Goal: Transaction & Acquisition: Purchase product/service

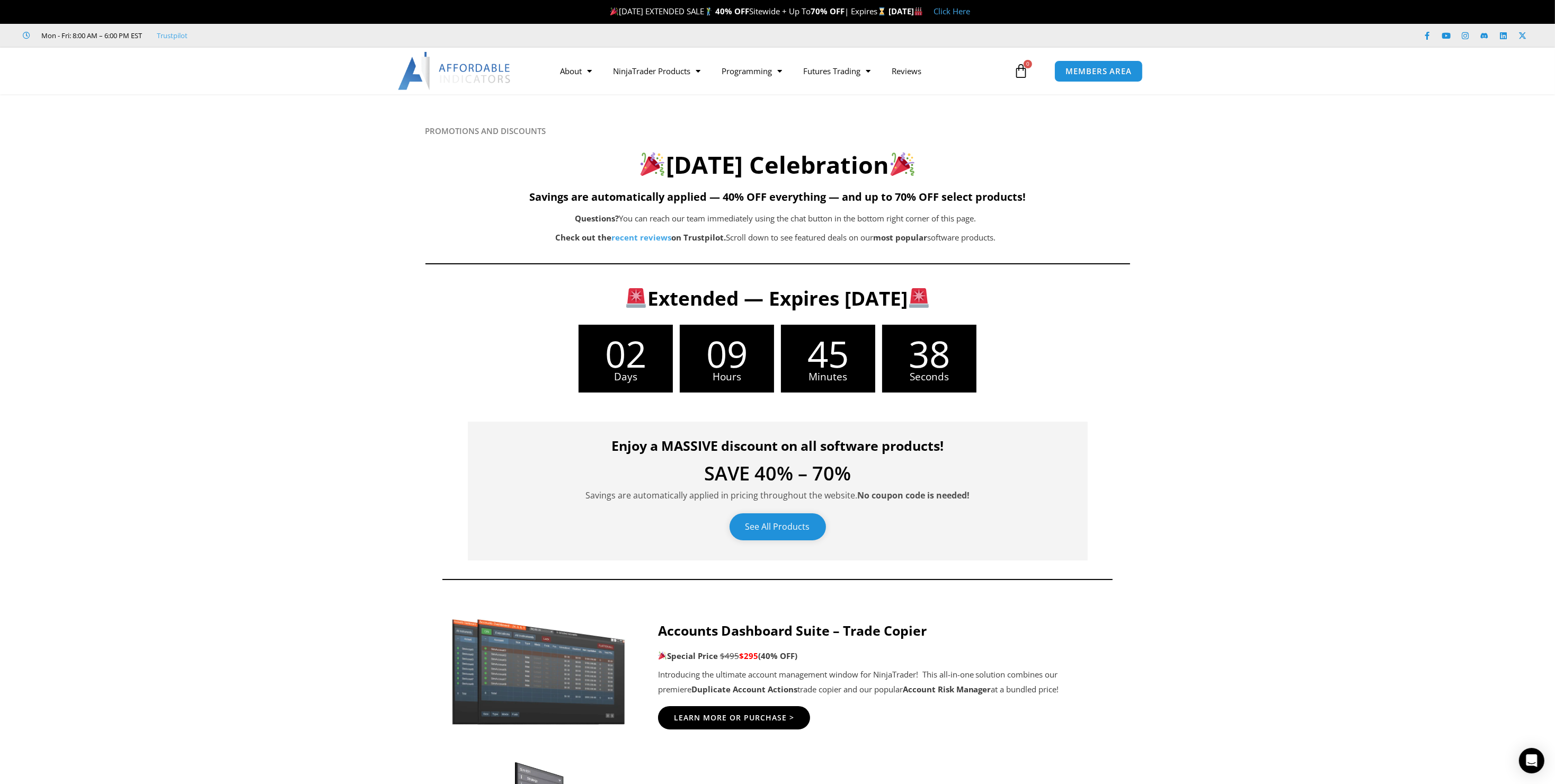
click at [735, 525] on link "See All Products" at bounding box center [778, 527] width 97 height 27
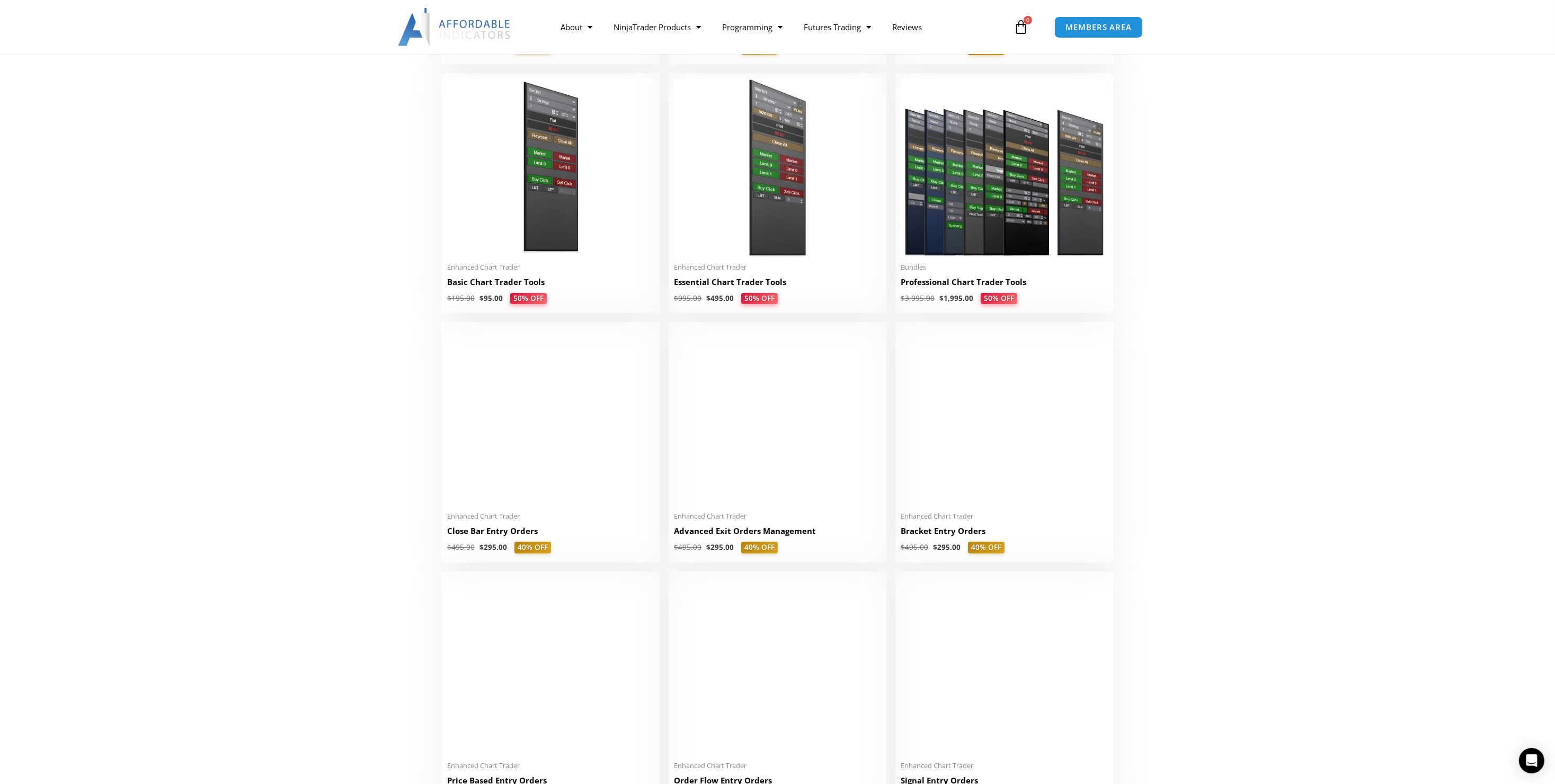
scroll to position [265, 0]
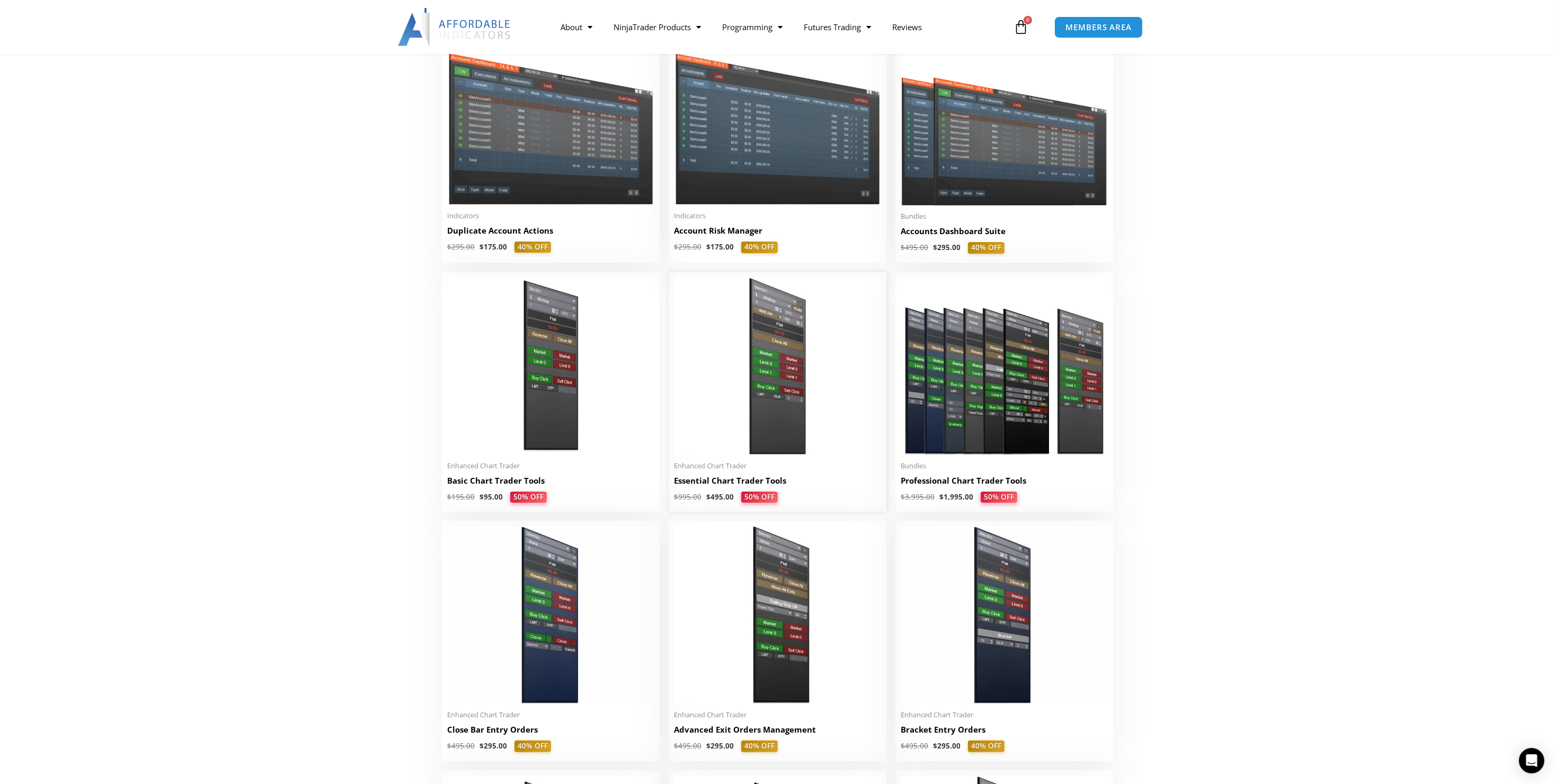
click at [788, 438] on img at bounding box center [777, 366] width 207 height 178
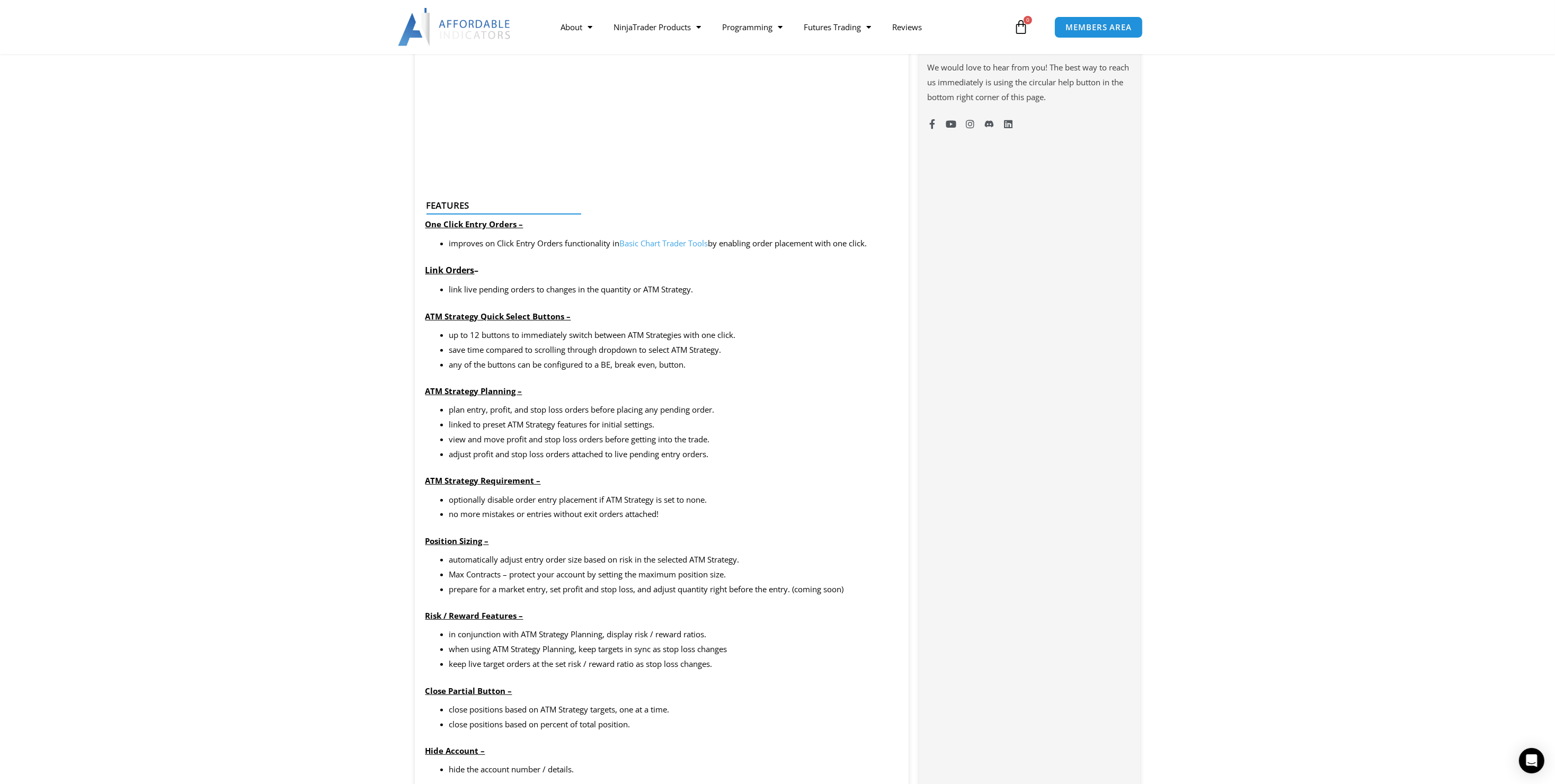
scroll to position [900, 0]
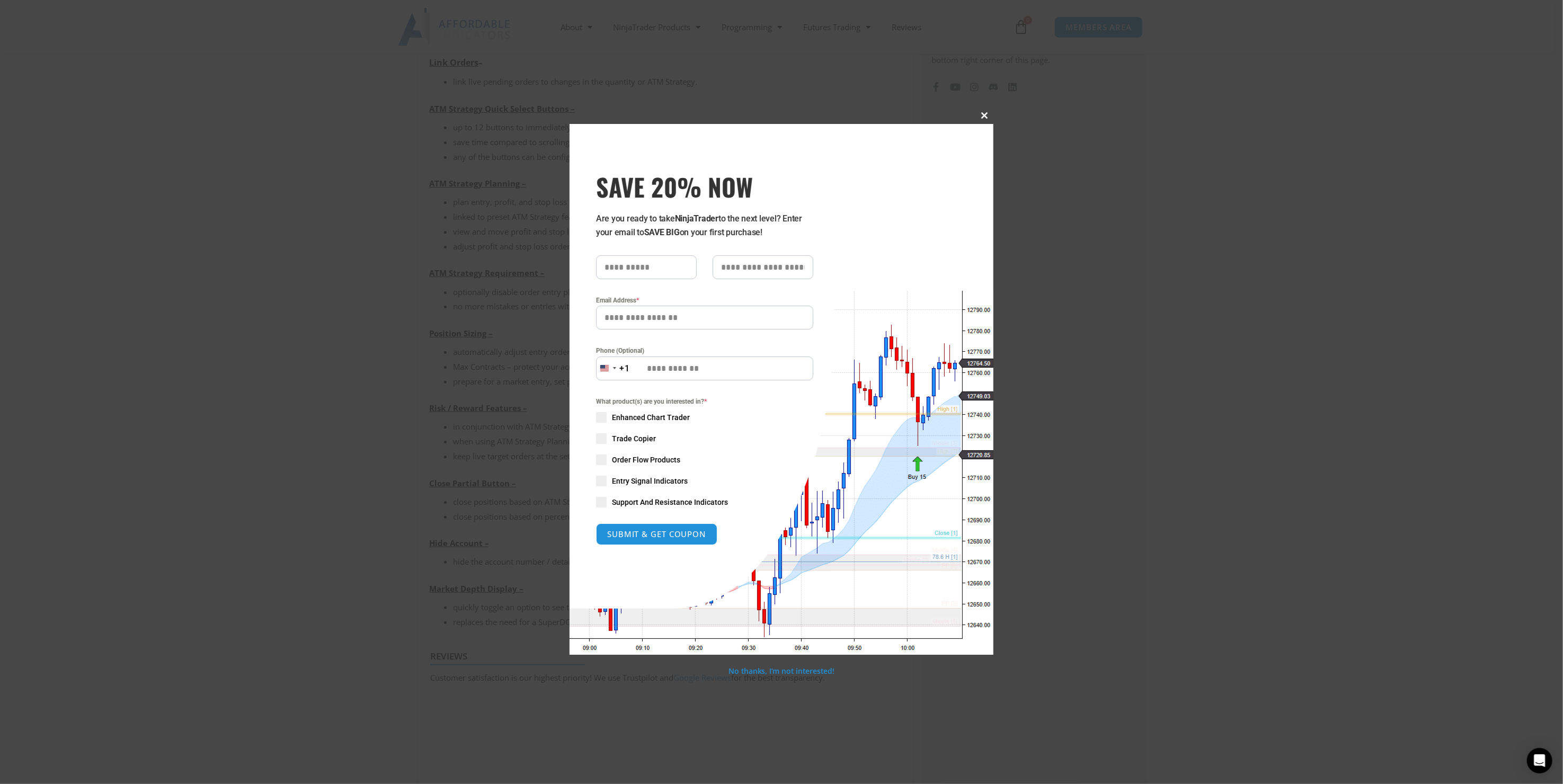
click at [979, 115] on span at bounding box center [985, 115] width 17 height 6
